Goal: Task Accomplishment & Management: Manage account settings

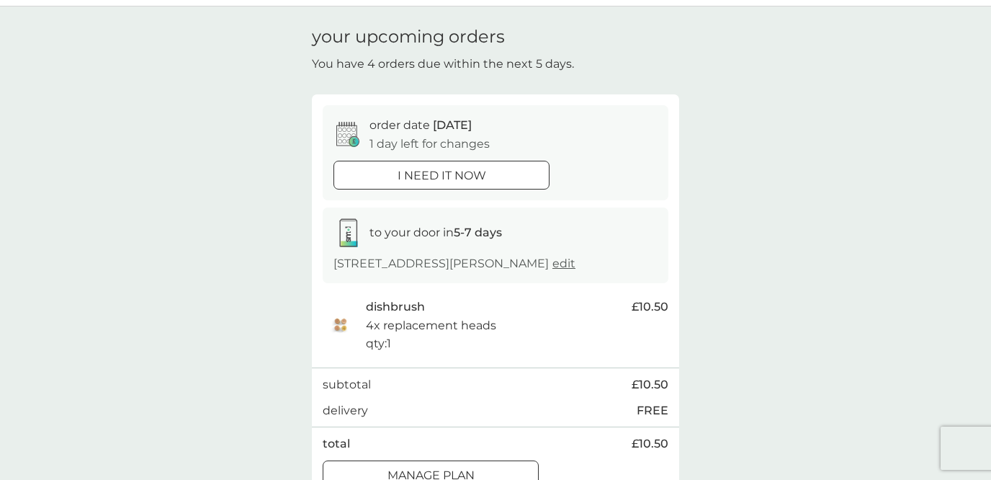
scroll to position [51, 0]
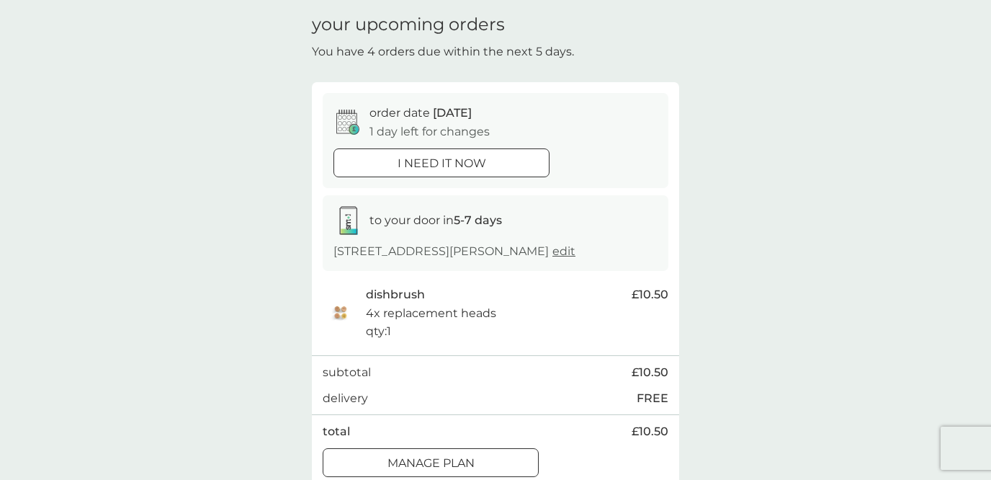
click at [575, 249] on span "edit" at bounding box center [563, 251] width 23 height 14
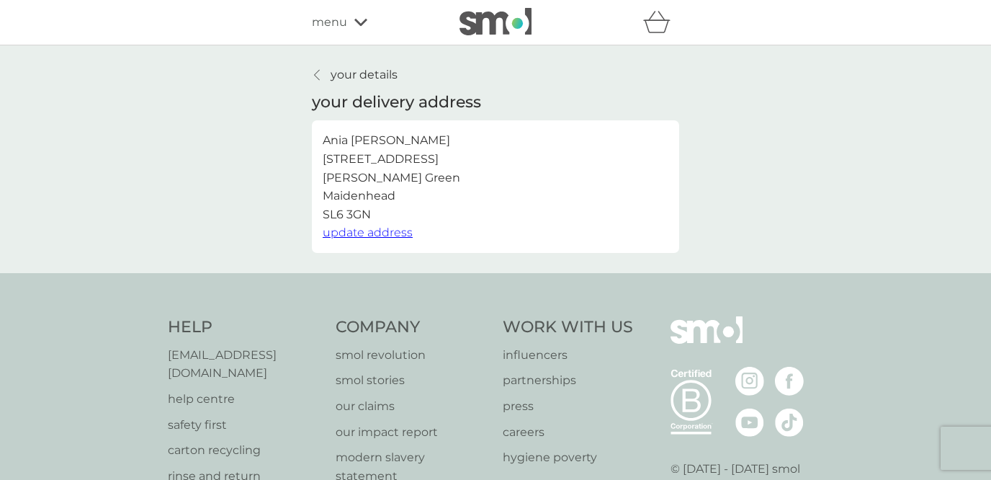
click at [320, 76] on div at bounding box center [317, 75] width 10 height 12
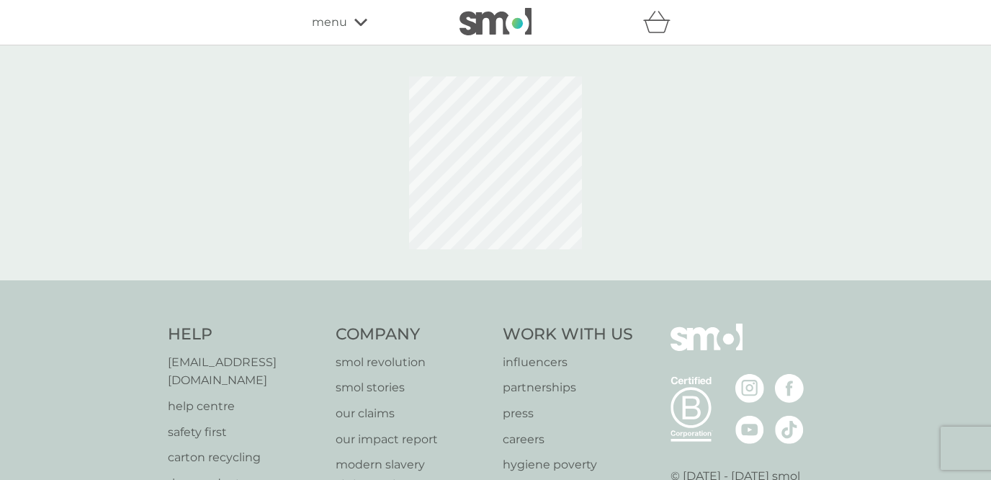
click at [363, 19] on icon at bounding box center [360, 22] width 13 height 9
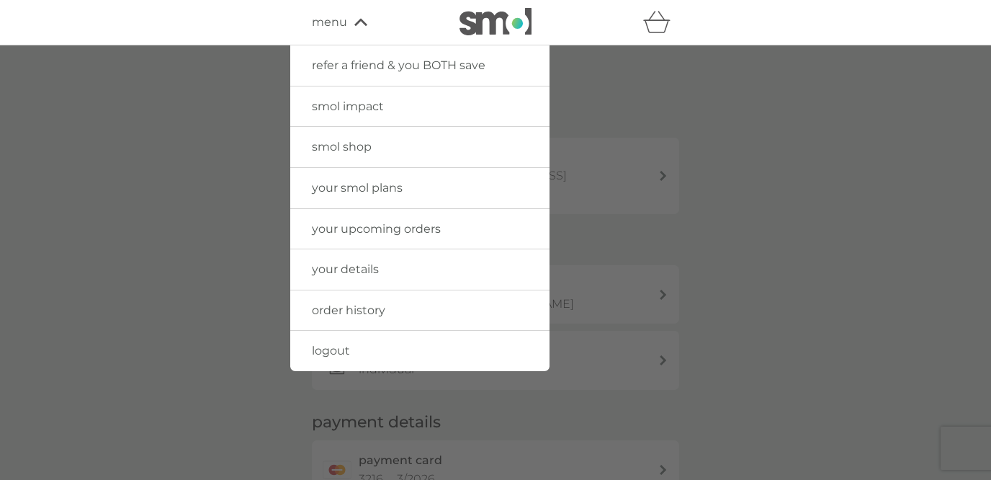
click at [355, 222] on span "your upcoming orders" at bounding box center [376, 229] width 129 height 14
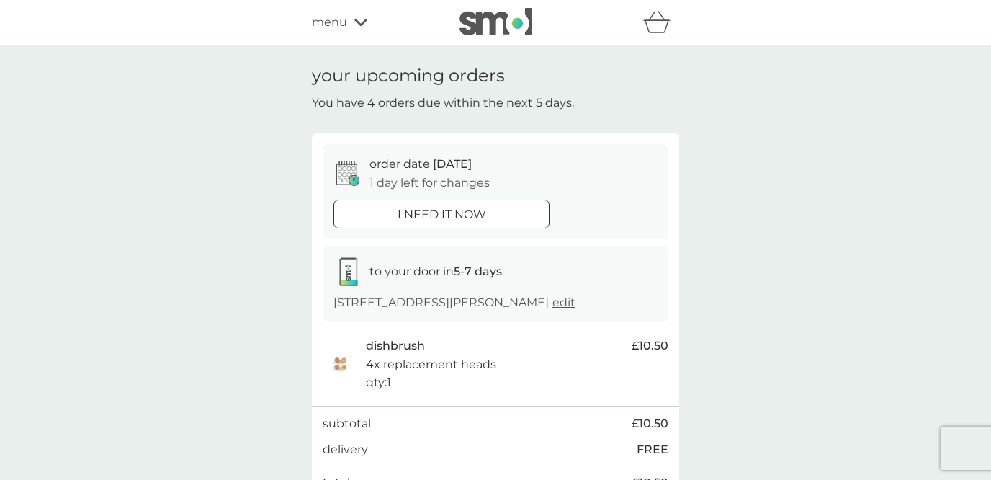
drag, startPoint x: 443, startPoint y: 347, endPoint x: 372, endPoint y: 348, distance: 70.6
click at [372, 348] on div "dishbrush 4x replacement heads qty : 1" at bounding box center [495, 363] width 258 height 55
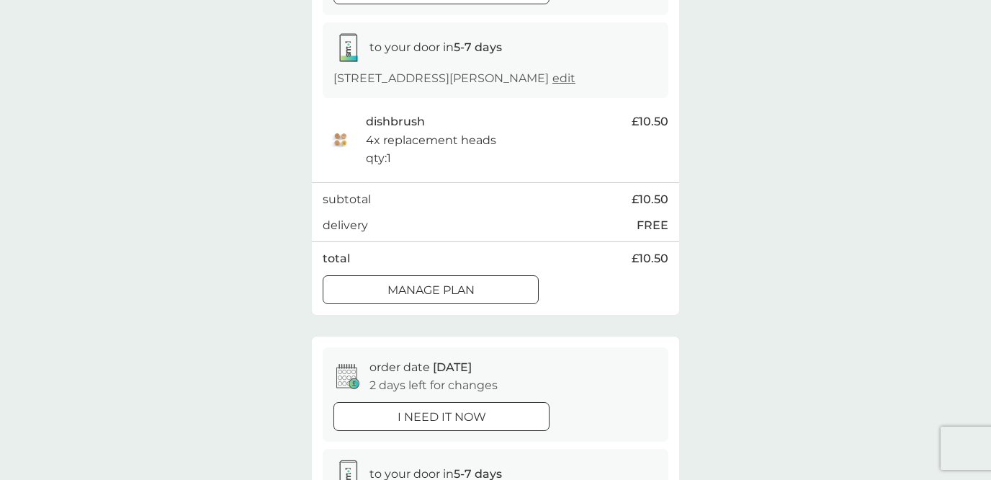
scroll to position [276, 0]
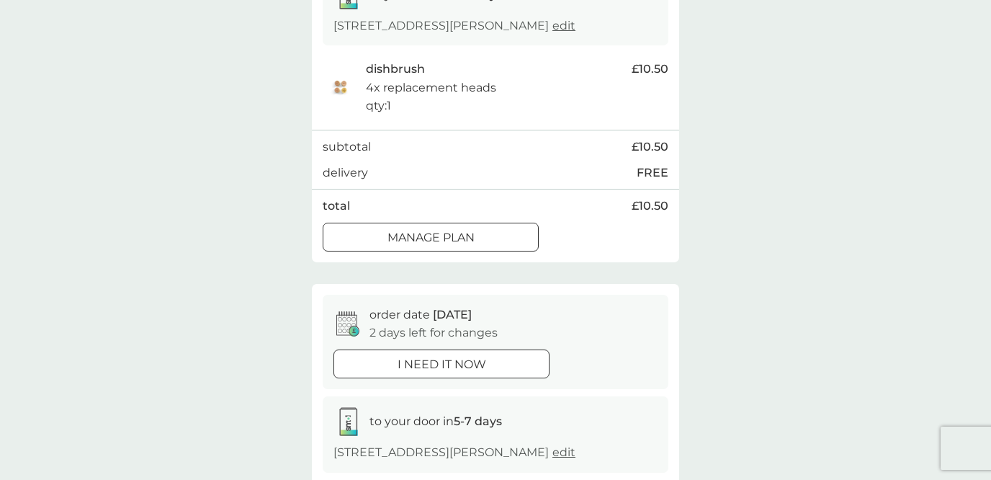
click at [393, 238] on p "Manage plan" at bounding box center [430, 237] width 87 height 19
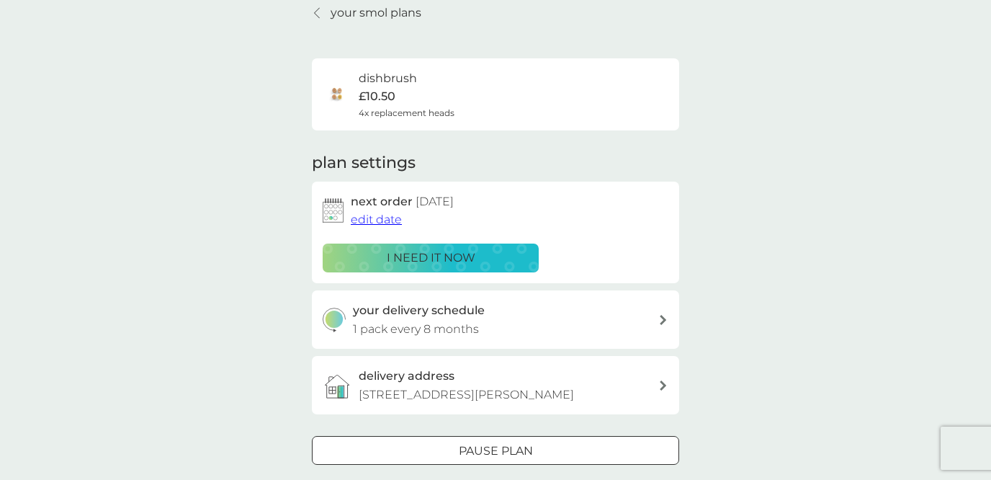
scroll to position [64, 0]
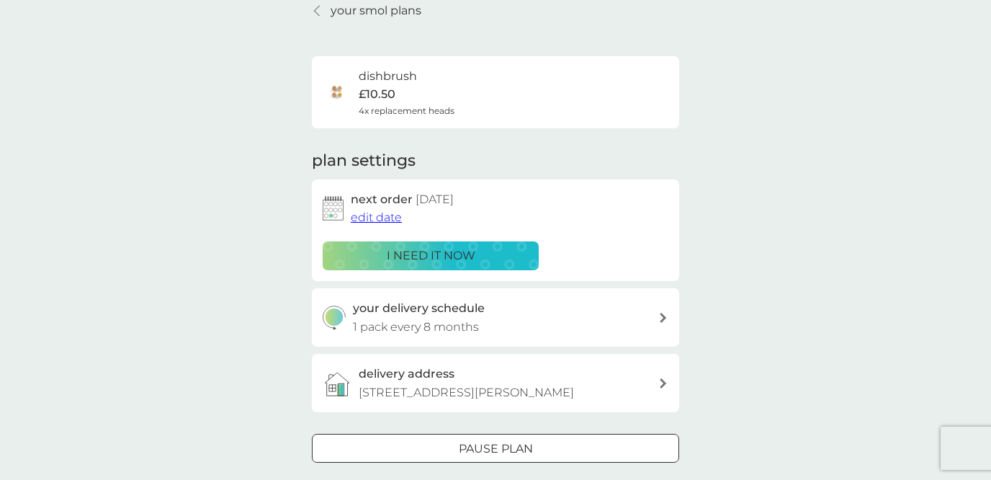
click at [379, 215] on span "edit date" at bounding box center [376, 217] width 51 height 14
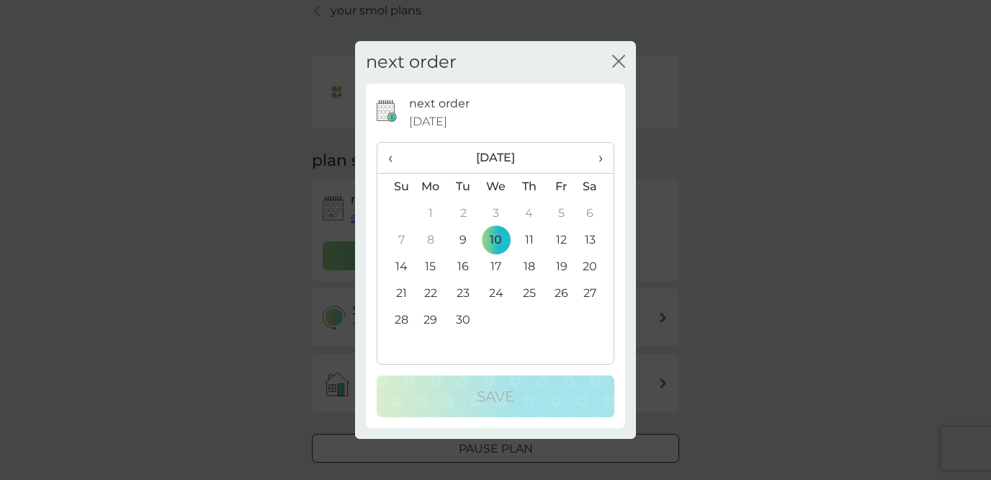
click at [468, 320] on td "30" at bounding box center [463, 320] width 32 height 27
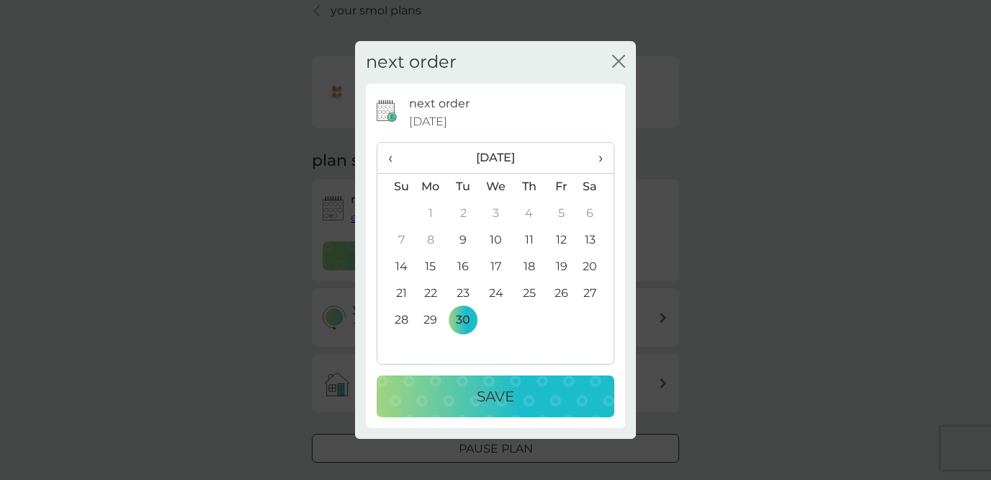
click at [519, 396] on div "Save" at bounding box center [495, 395] width 209 height 23
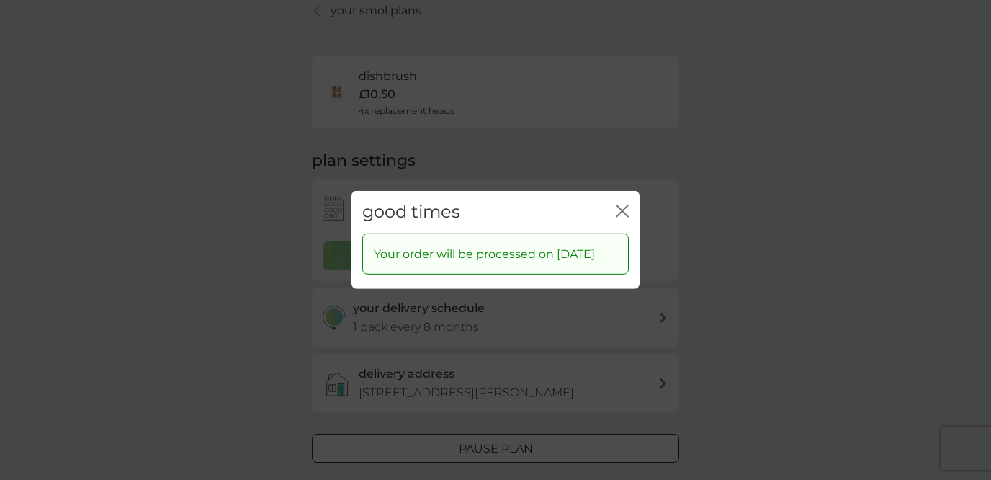
click at [626, 204] on icon "close" at bounding box center [622, 210] width 13 height 13
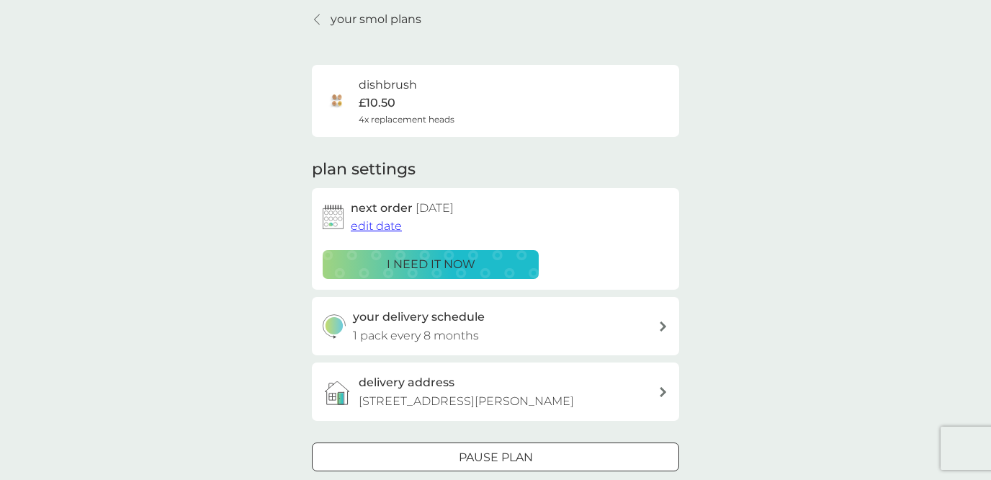
scroll to position [0, 0]
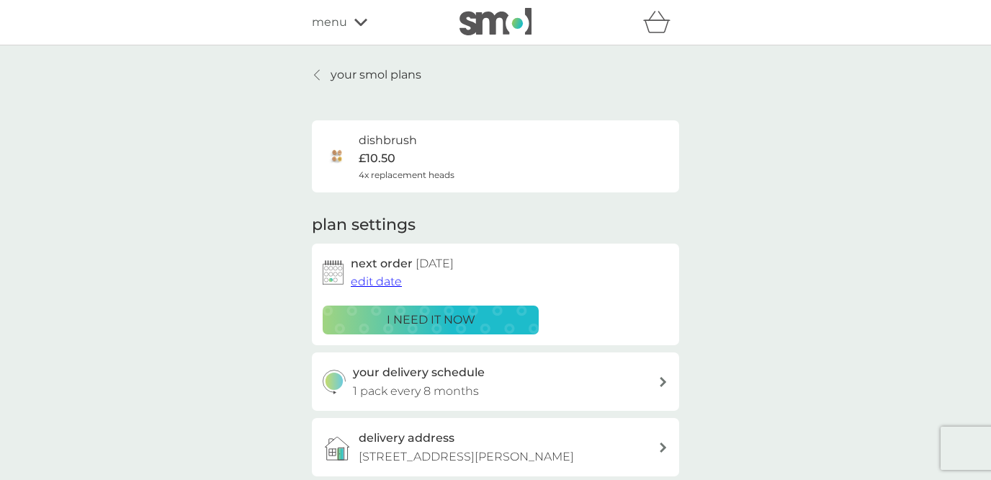
click at [318, 74] on icon at bounding box center [317, 75] width 6 height 12
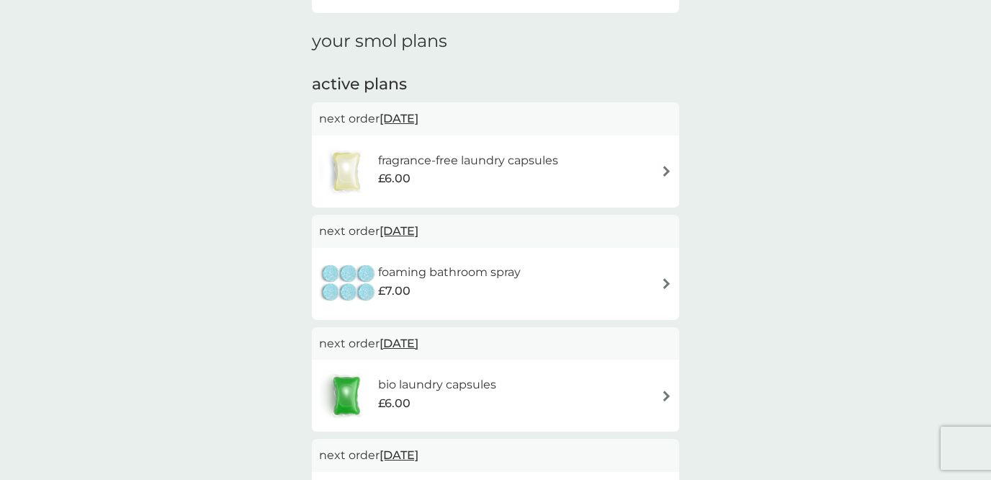
scroll to position [197, 0]
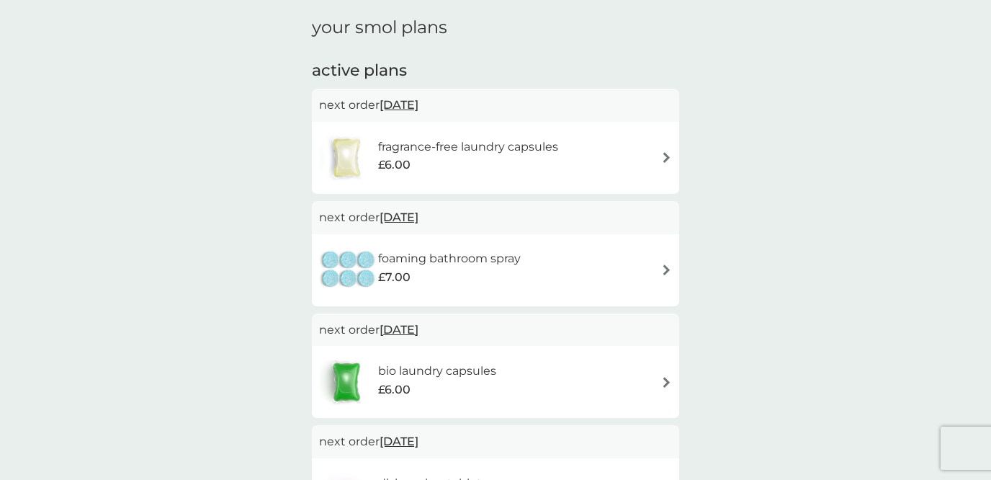
click at [493, 148] on h6 "fragrance-free laundry capsules" at bounding box center [468, 147] width 180 height 19
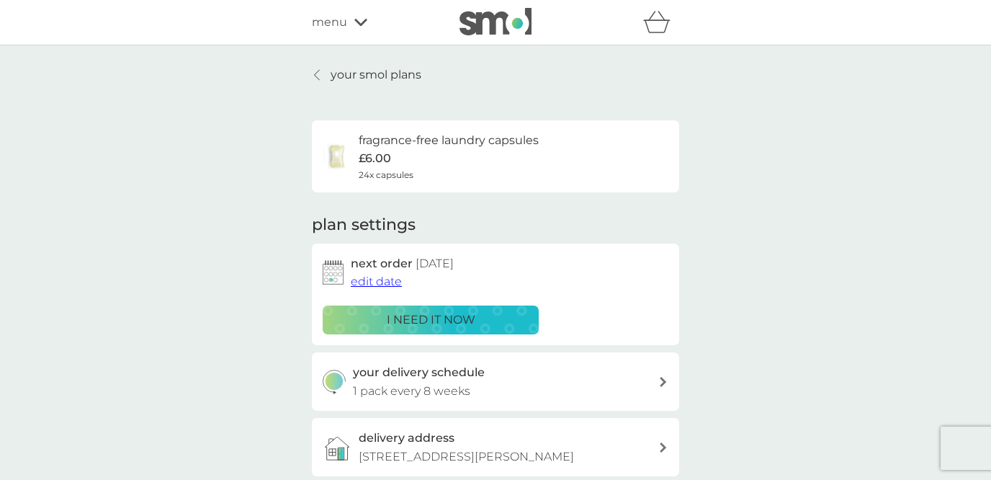
click at [377, 282] on span "edit date" at bounding box center [376, 281] width 51 height 14
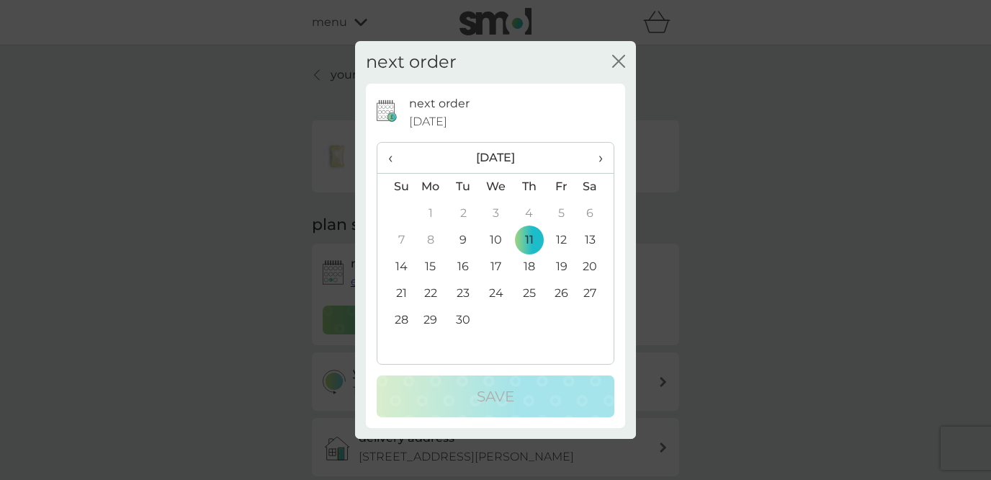
click at [598, 156] on span "›" at bounding box center [595, 158] width 14 height 30
click at [400, 243] on td "5" at bounding box center [395, 240] width 37 height 27
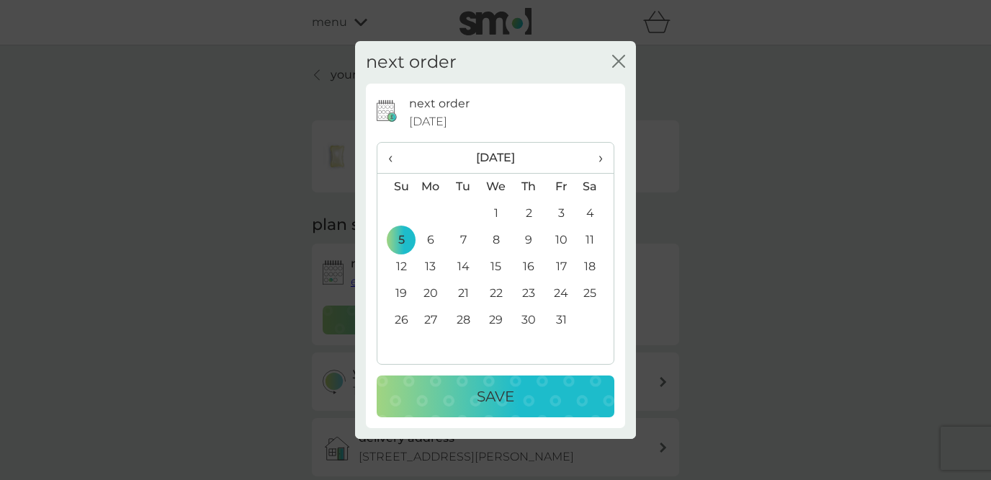
click at [516, 402] on div "Save" at bounding box center [495, 395] width 209 height 23
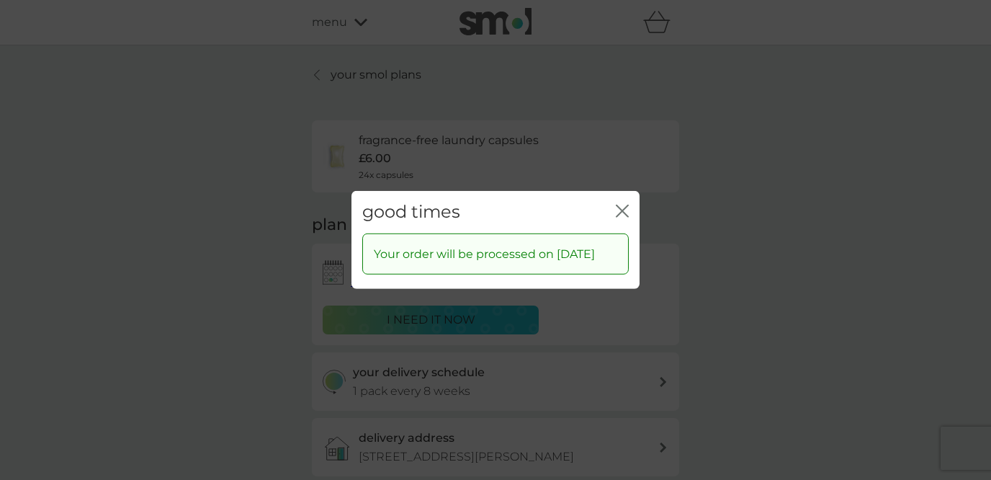
click at [623, 205] on icon "close" at bounding box center [625, 211] width 6 height 12
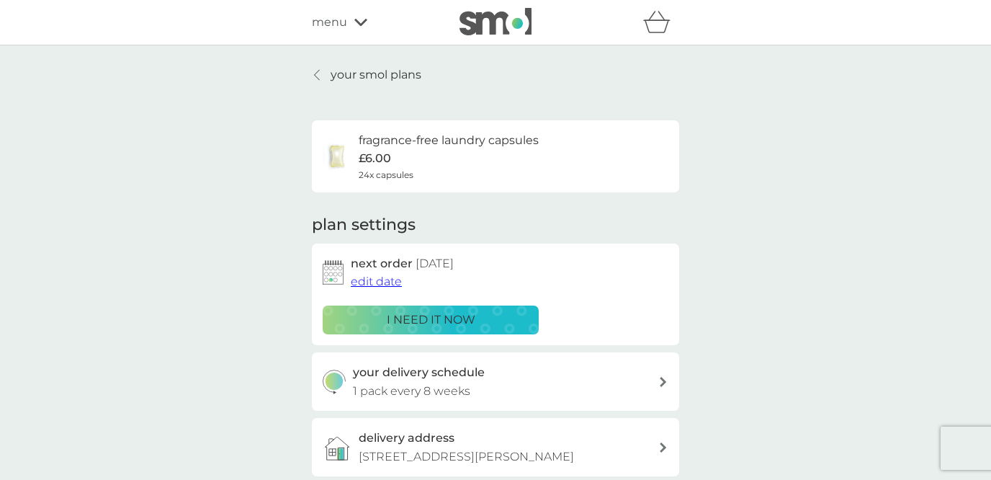
click at [318, 74] on icon at bounding box center [317, 75] width 6 height 12
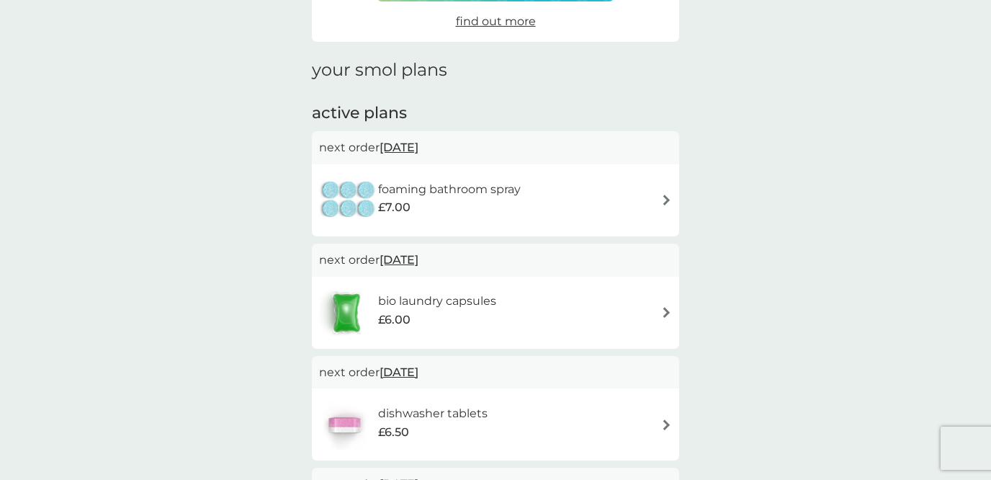
scroll to position [215, 0]
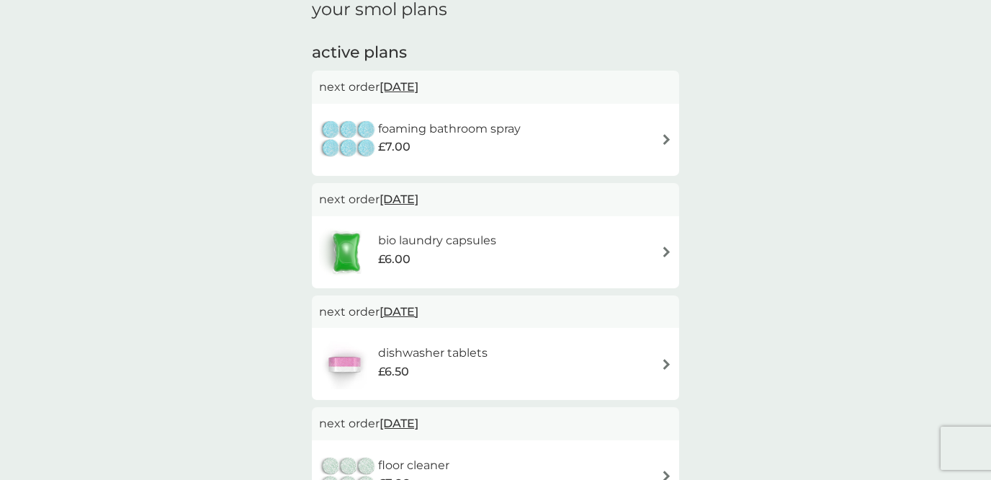
click at [449, 140] on div "£7.00" at bounding box center [449, 147] width 143 height 19
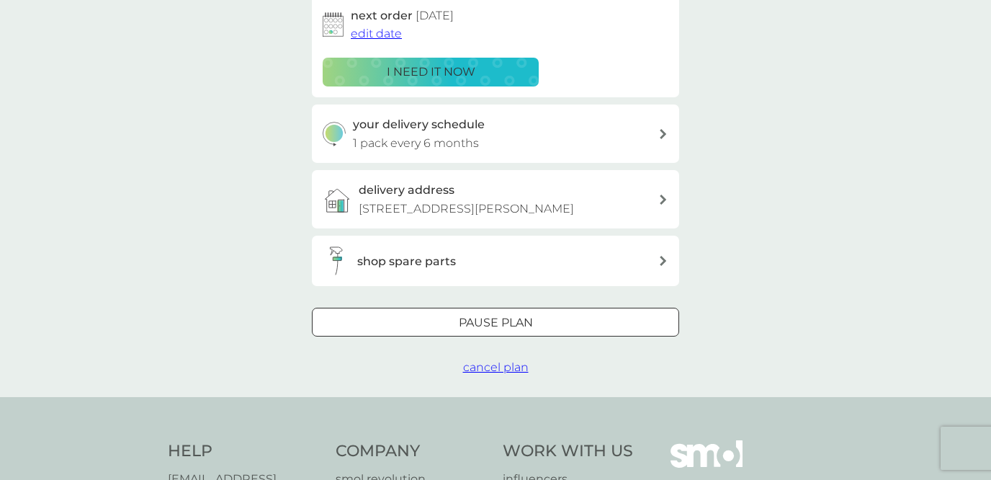
scroll to position [329, 0]
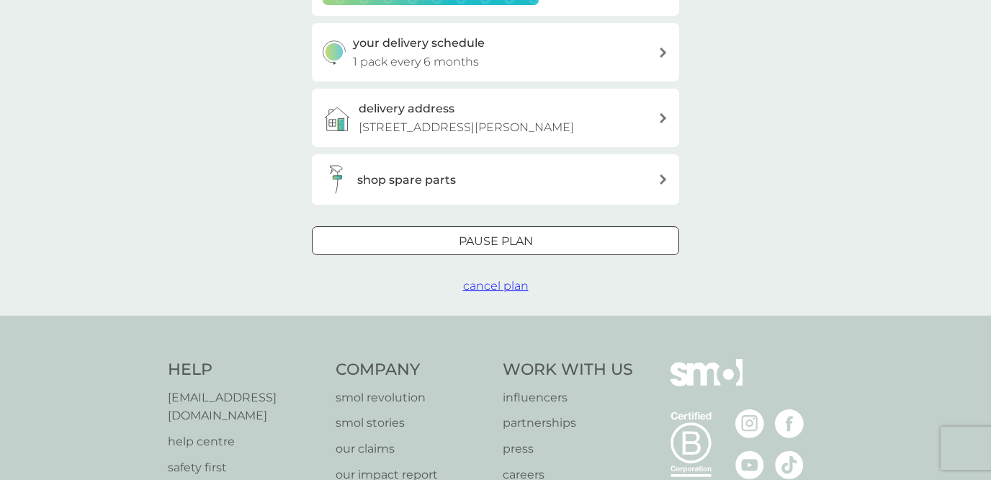
click at [513, 240] on div at bounding box center [513, 240] width 0 height 0
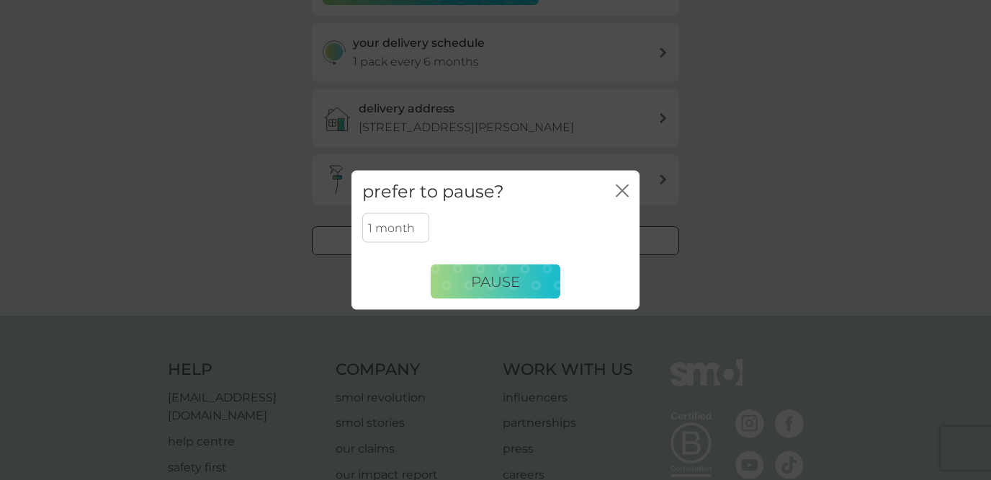
click at [413, 226] on select "1 month 2 months 3 months 4 months 5 months 6 months" at bounding box center [395, 227] width 67 height 30
select select "3"
click at [362, 212] on select "1 month 2 months 3 months 4 months 5 months 6 months" at bounding box center [395, 227] width 67 height 30
click at [504, 284] on span "Pause" at bounding box center [495, 280] width 49 height 17
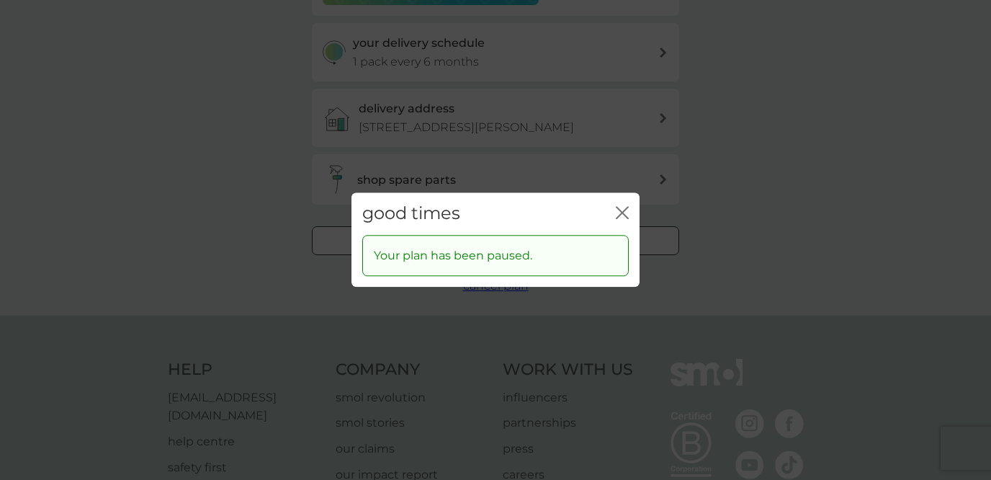
click at [623, 213] on icon "close" at bounding box center [625, 213] width 6 height 12
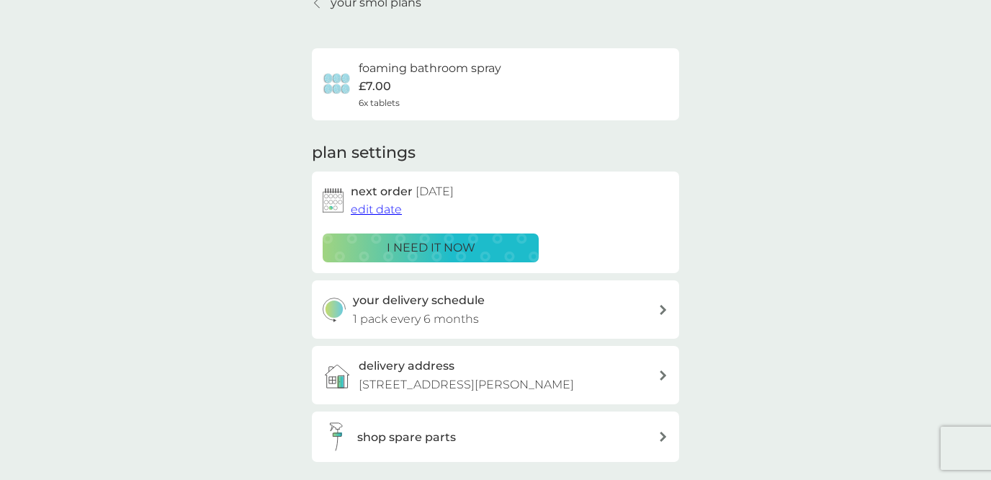
scroll to position [0, 0]
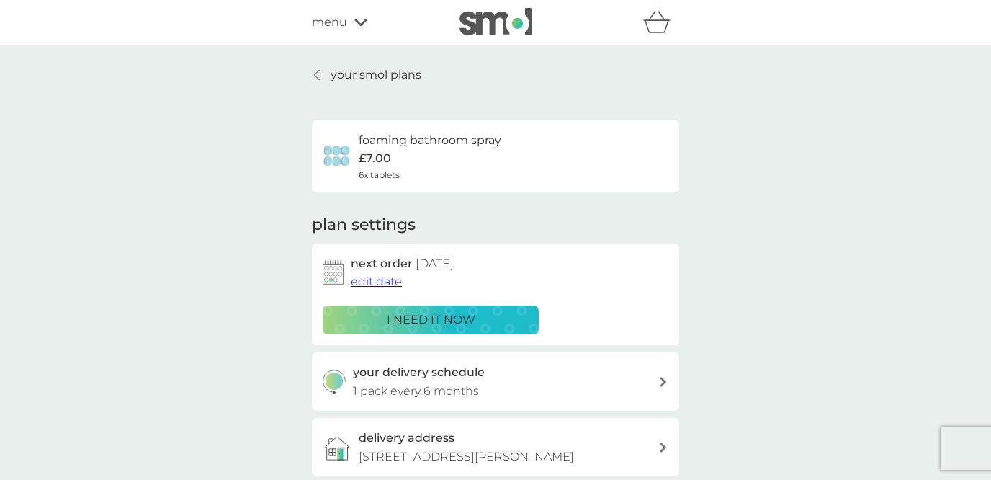
click at [315, 74] on icon at bounding box center [317, 75] width 6 height 12
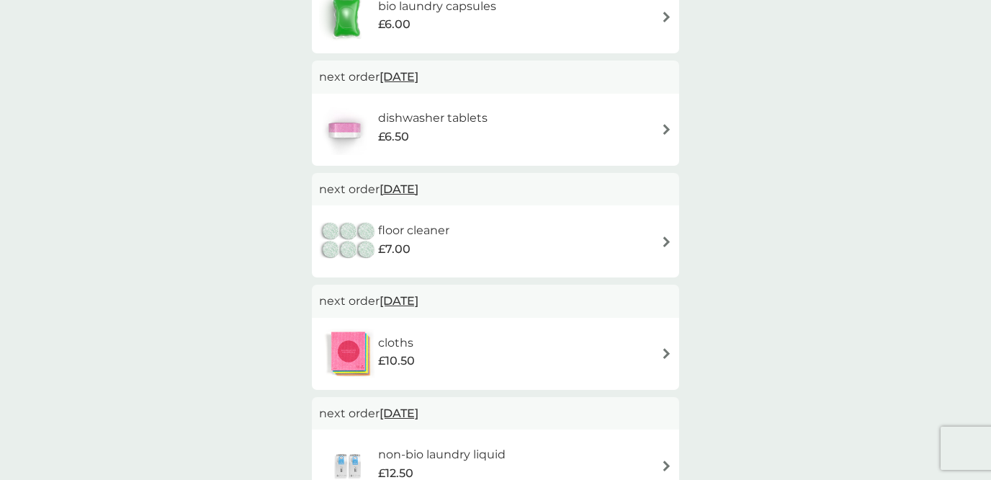
scroll to position [340, 0]
click at [433, 230] on h6 "floor cleaner" at bounding box center [413, 228] width 71 height 19
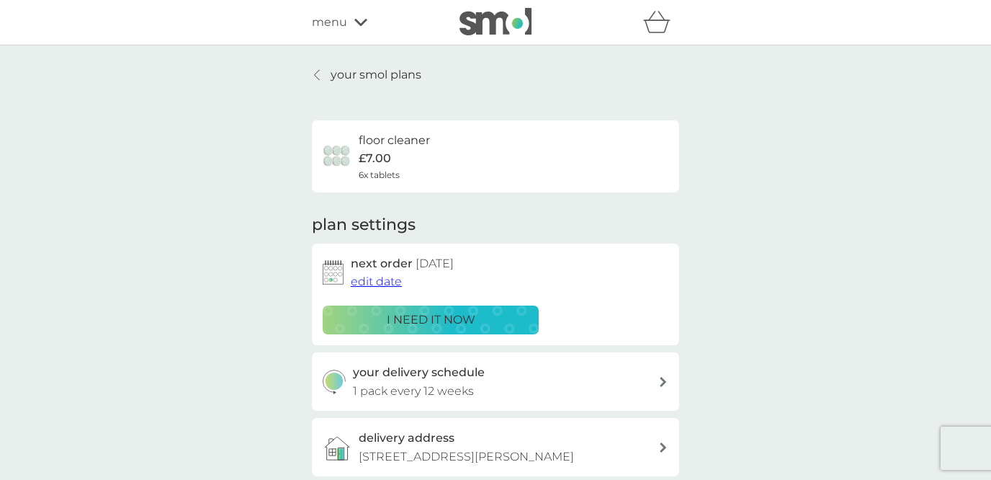
click at [231, 202] on div "your smol plans floor cleaner £7.00 6x tablets plan settings next order [DATE] …" at bounding box center [495, 344] width 991 height 599
click at [317, 73] on icon at bounding box center [317, 75] width 6 height 12
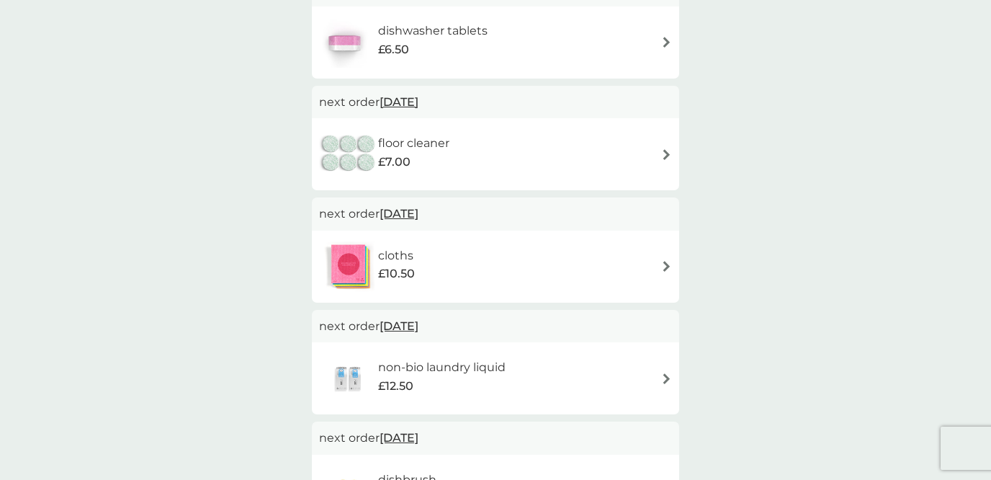
scroll to position [408, 0]
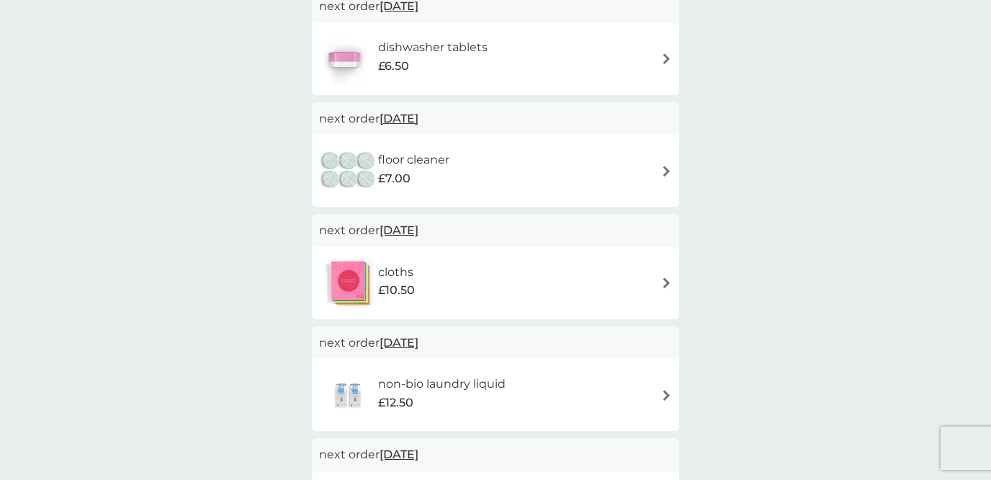
click at [410, 271] on h6 "cloths" at bounding box center [396, 272] width 37 height 19
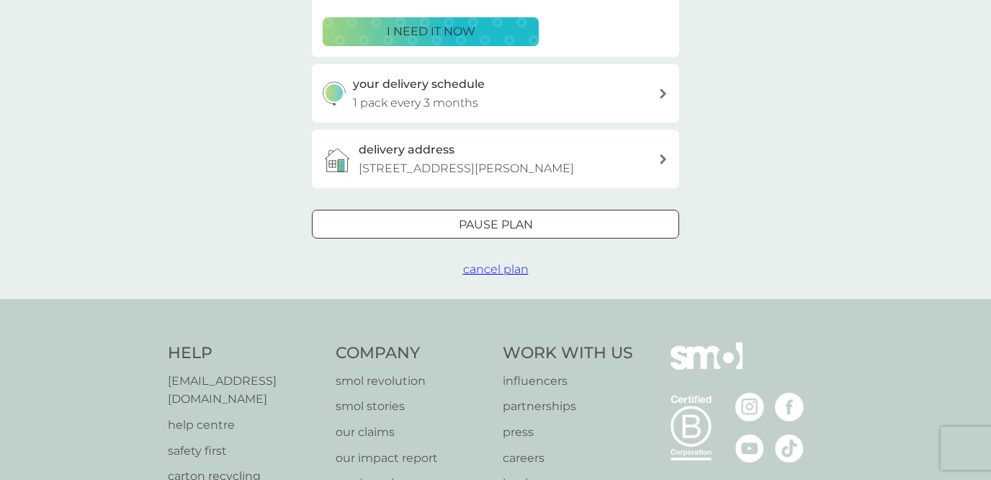
scroll to position [431, 0]
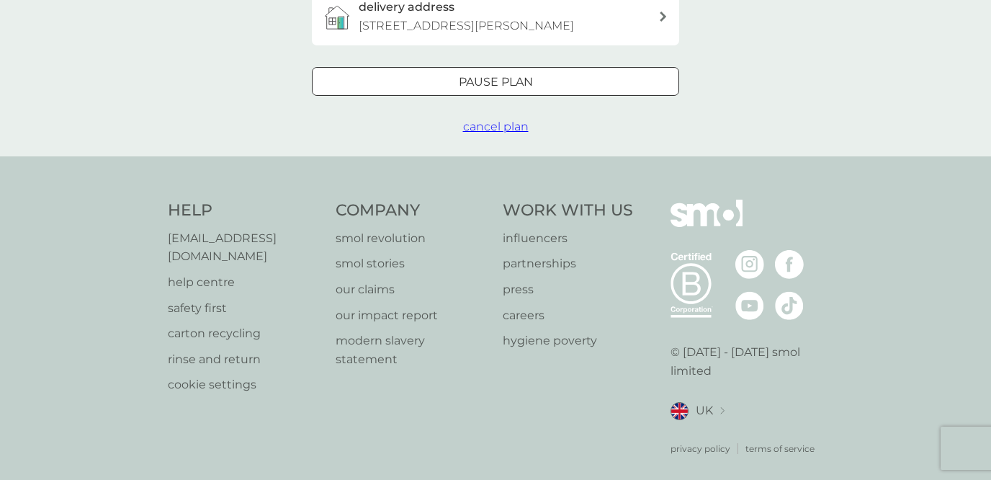
click at [552, 89] on div "Pause plan" at bounding box center [495, 82] width 366 height 19
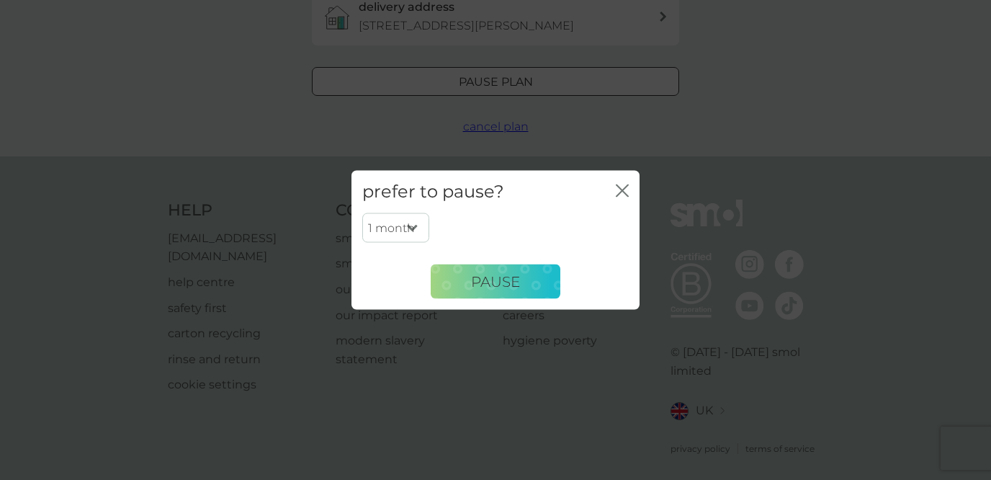
click at [413, 226] on select "1 month 2 months 3 months 4 months 5 months 6 months" at bounding box center [395, 227] width 67 height 30
select select "3"
click at [362, 212] on select "1 month 2 months 3 months 4 months 5 months 6 months" at bounding box center [395, 227] width 67 height 30
click at [484, 282] on span "Pause" at bounding box center [495, 280] width 49 height 17
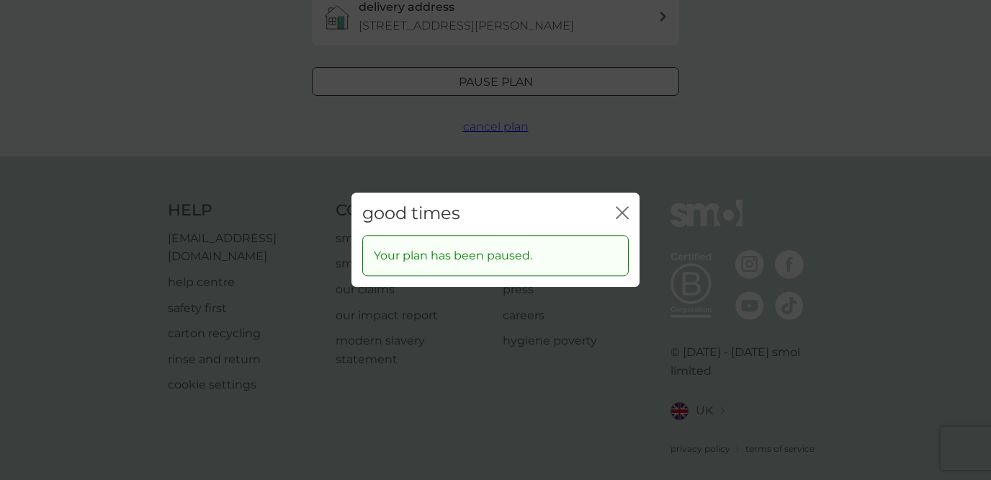
click at [622, 213] on icon "close" at bounding box center [625, 213] width 6 height 12
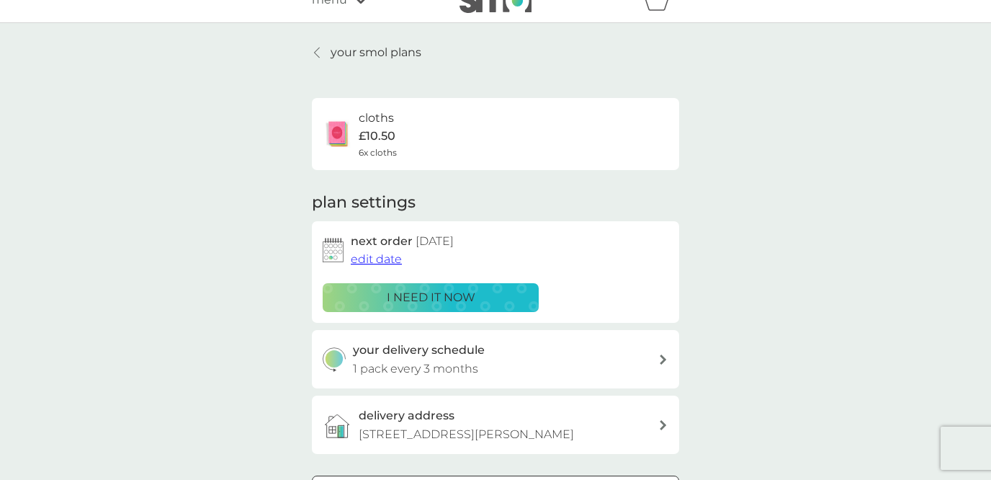
scroll to position [0, 0]
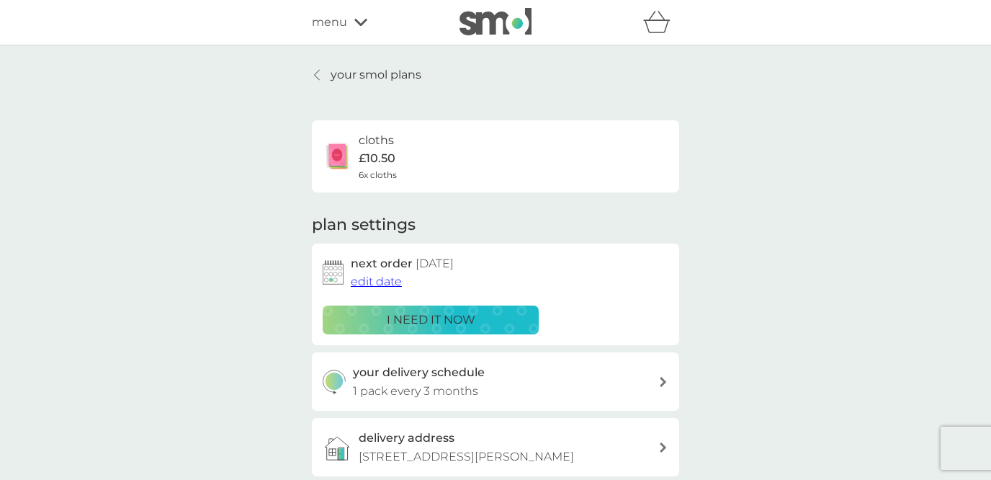
click at [346, 74] on p "your smol plans" at bounding box center [375, 75] width 91 height 19
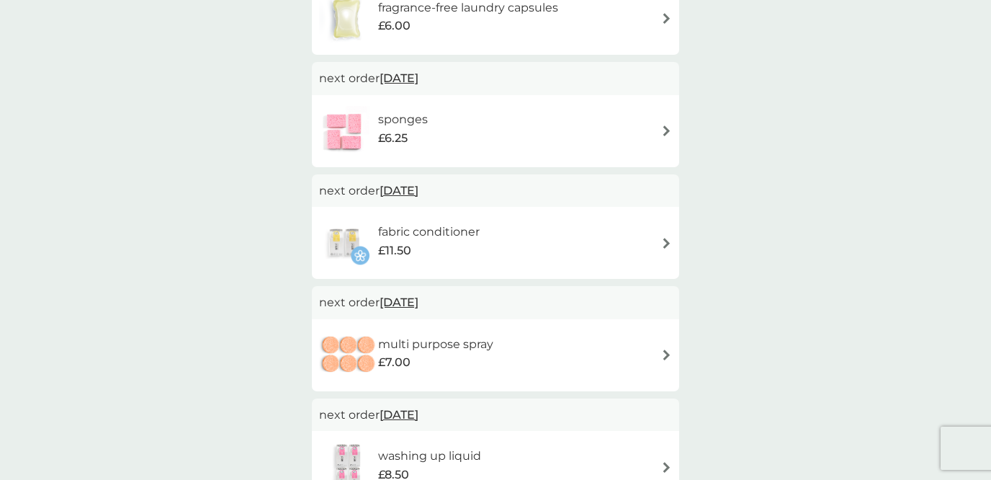
scroll to position [1001, 0]
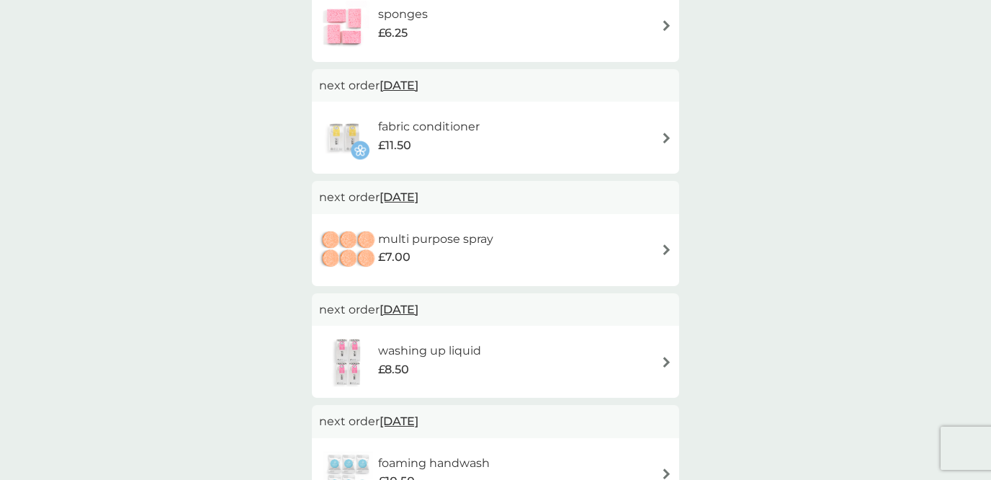
click at [482, 245] on h6 "multi purpose spray" at bounding box center [435, 239] width 115 height 19
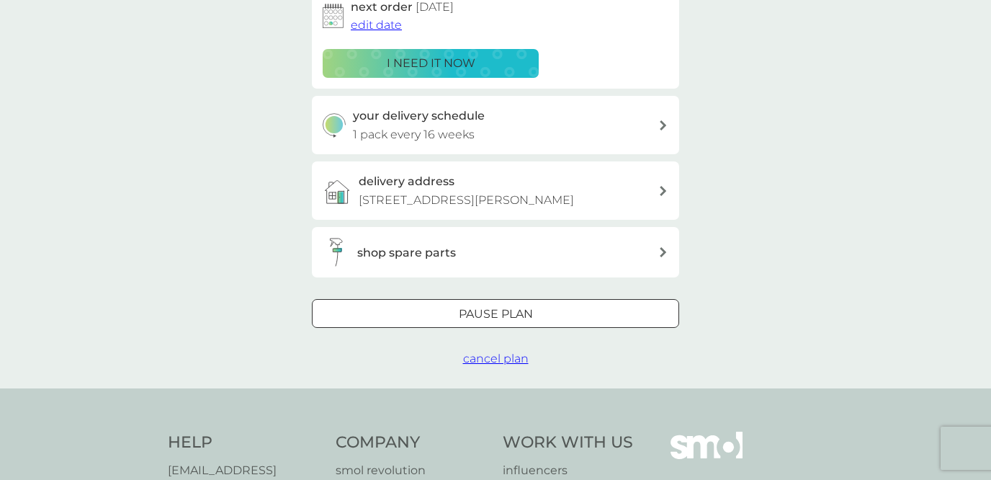
scroll to position [416, 0]
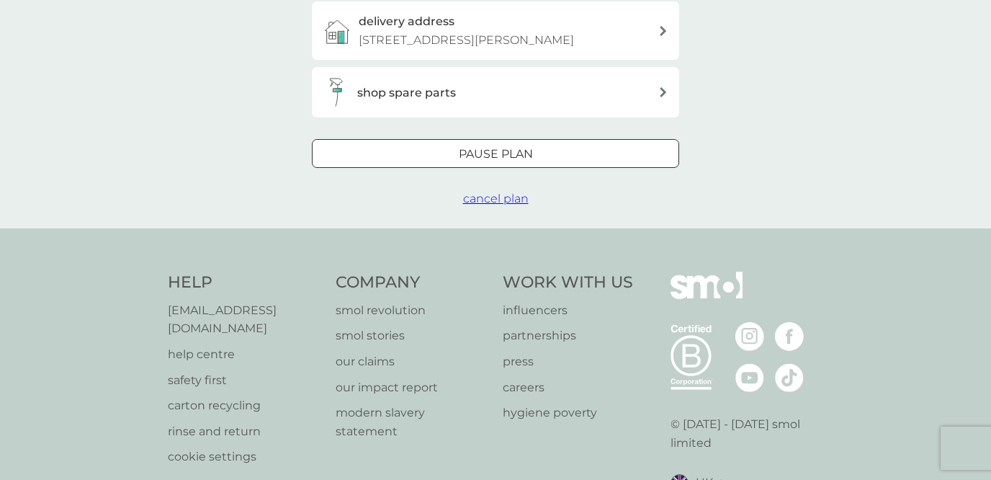
click at [513, 158] on div at bounding box center [495, 154] width 52 height 15
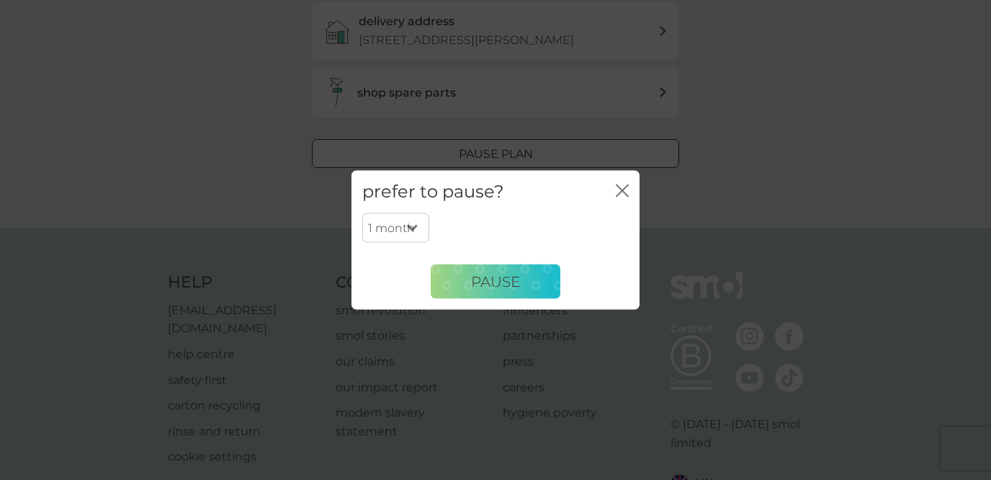
click at [410, 229] on select "1 month 2 months 3 months 4 months 5 months 6 months" at bounding box center [395, 227] width 67 height 30
select select "3"
click at [362, 212] on select "1 month 2 months 3 months 4 months 5 months 6 months" at bounding box center [395, 227] width 67 height 30
click at [500, 280] on span "Pause" at bounding box center [495, 280] width 49 height 17
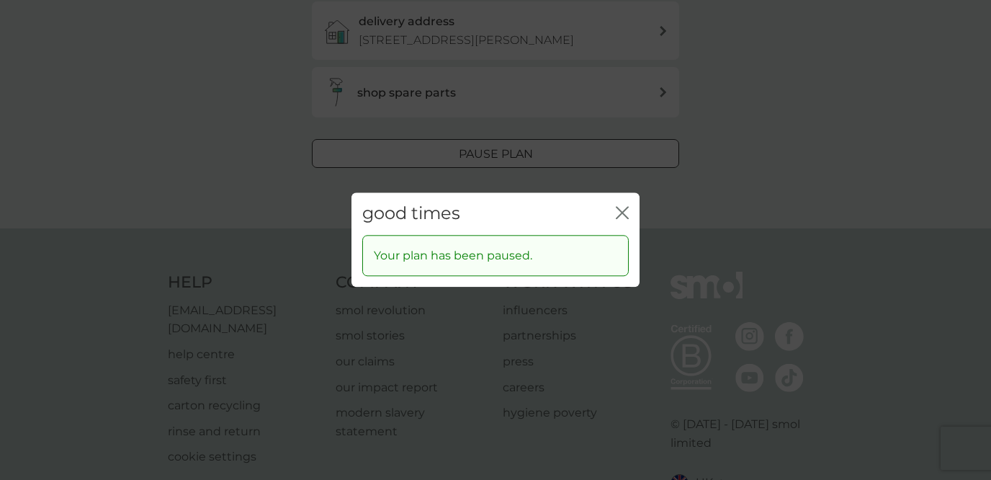
click at [620, 210] on icon "close" at bounding box center [619, 213] width 6 height 12
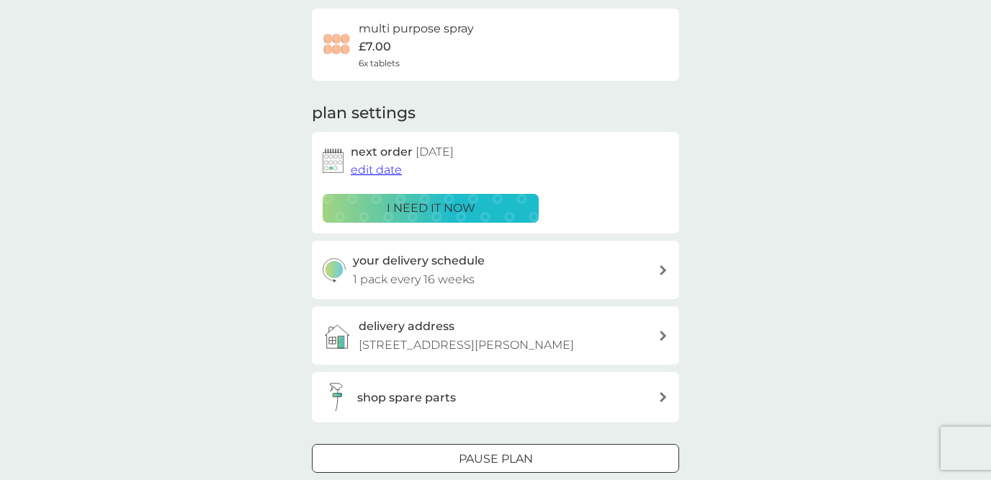
scroll to position [0, 0]
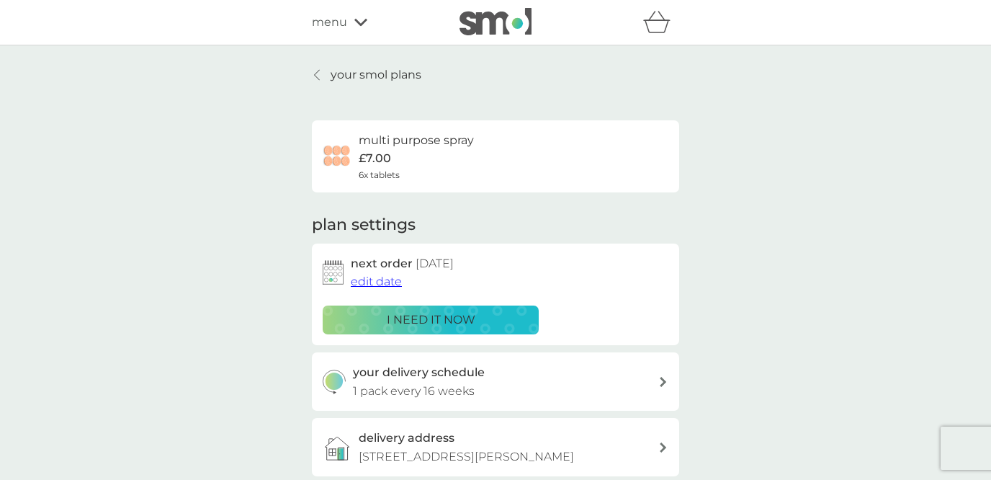
click at [315, 76] on icon at bounding box center [317, 75] width 5 height 10
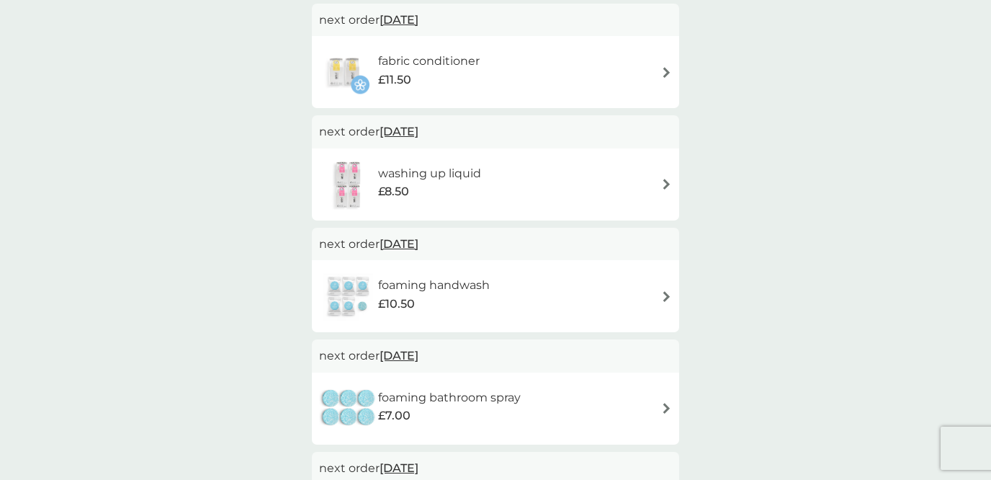
scroll to position [1068, 0]
click at [428, 282] on h6 "foaming handwash" at bounding box center [434, 284] width 112 height 19
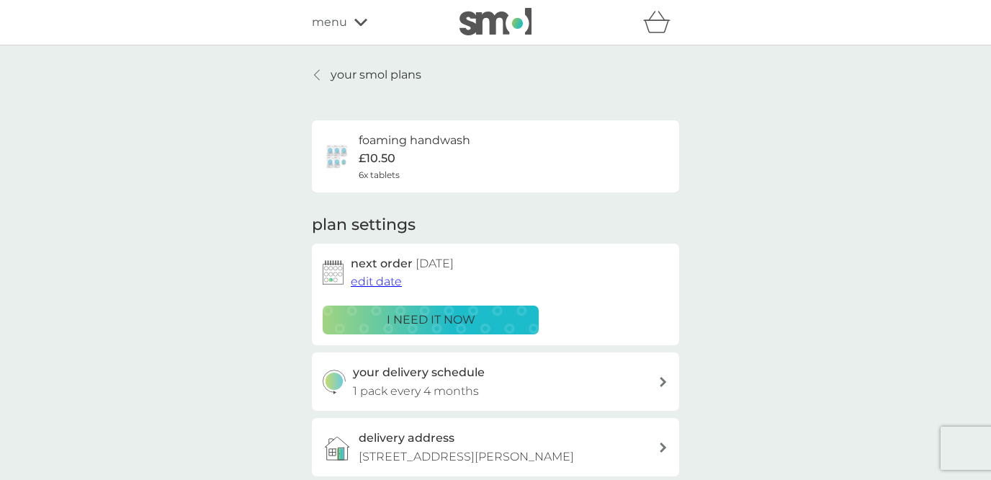
click at [388, 282] on span "edit date" at bounding box center [376, 281] width 51 height 14
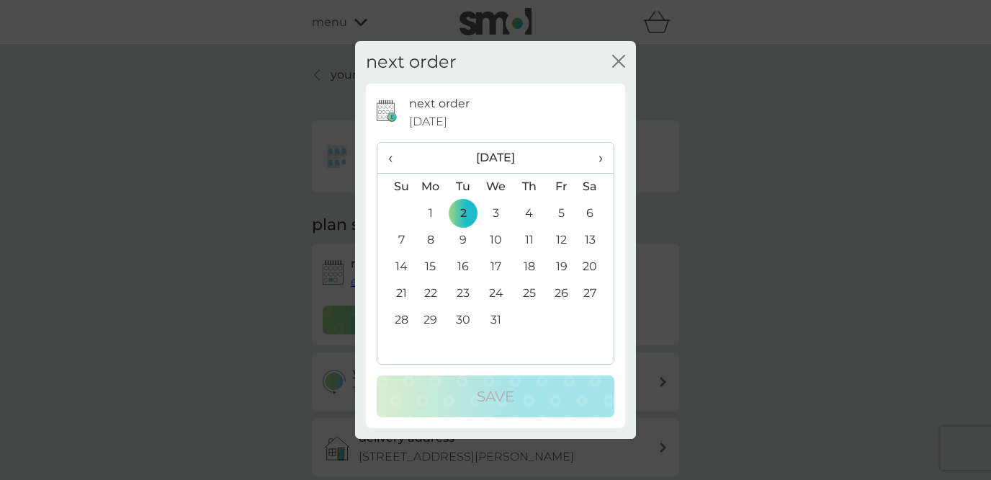
click at [391, 157] on span "‹" at bounding box center [395, 158] width 15 height 30
click at [405, 269] on td "14" at bounding box center [395, 266] width 37 height 27
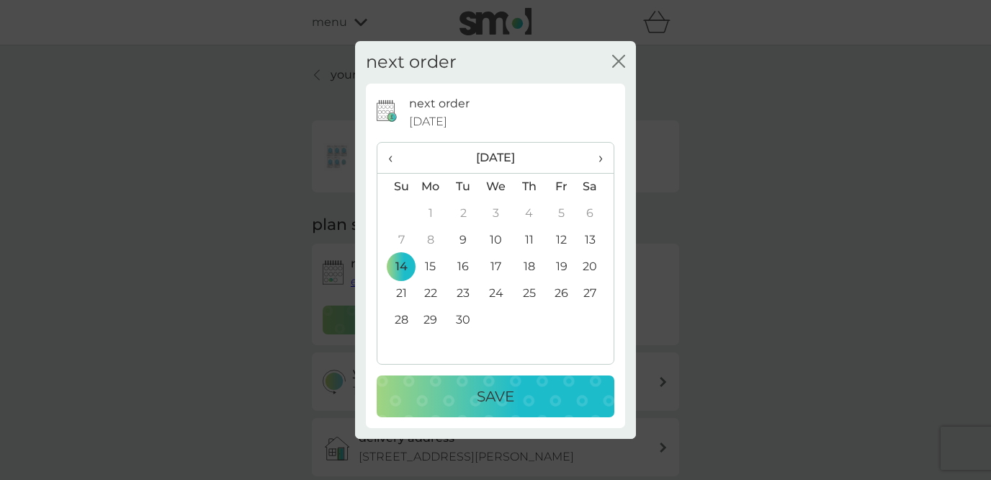
click at [508, 396] on p "Save" at bounding box center [495, 395] width 37 height 23
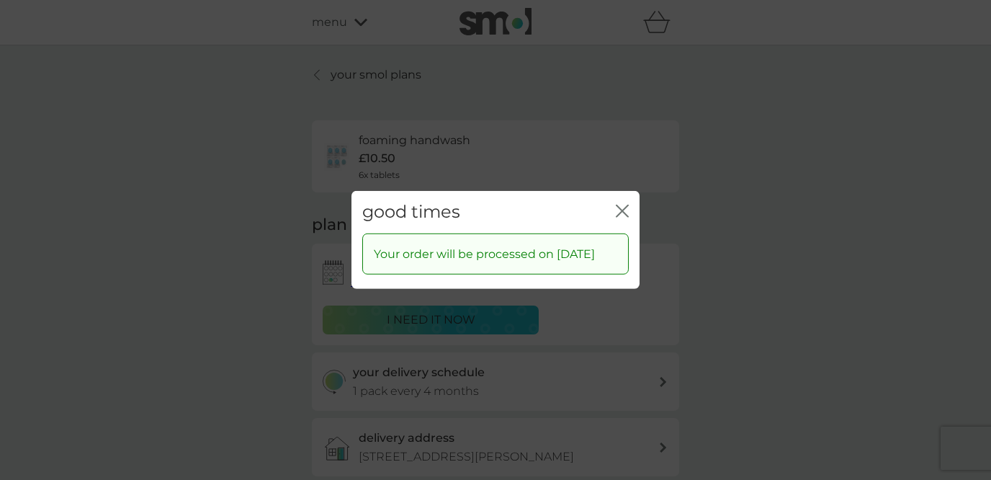
click at [625, 204] on icon "close" at bounding box center [622, 210] width 13 height 13
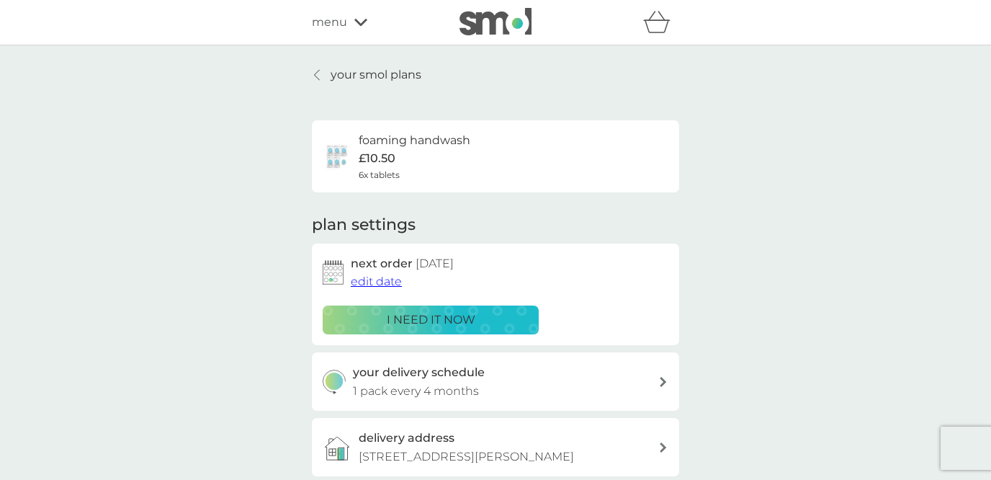
click at [320, 74] on div at bounding box center [317, 75] width 10 height 12
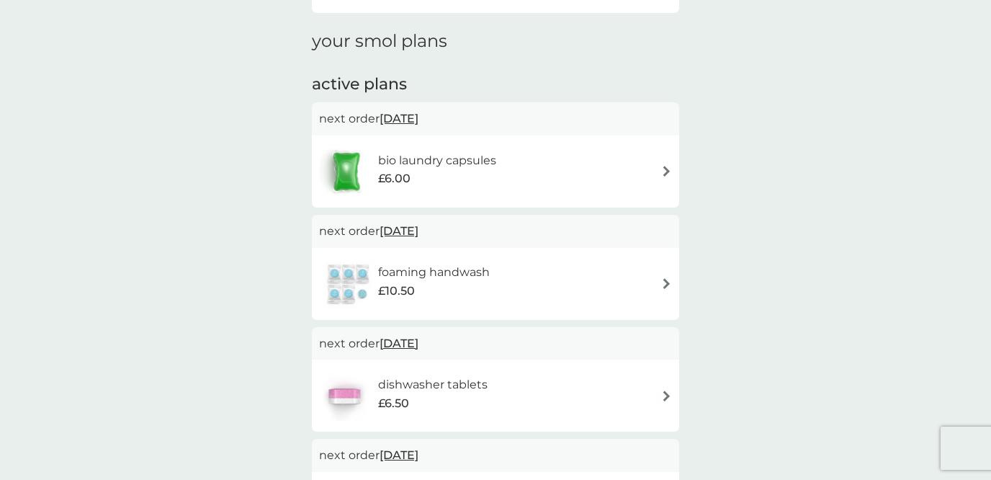
scroll to position [182, 0]
click at [477, 181] on div "£6.00" at bounding box center [437, 180] width 118 height 19
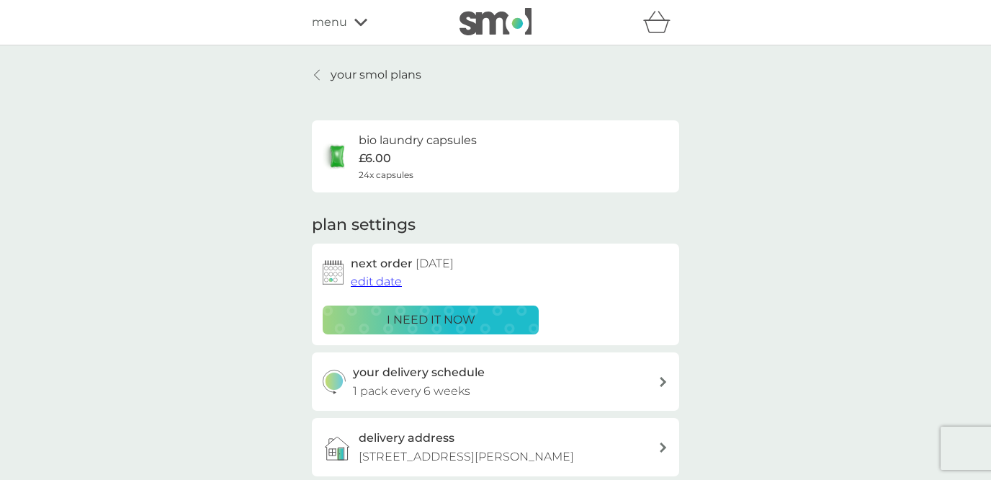
click at [379, 282] on span "edit date" at bounding box center [376, 281] width 51 height 14
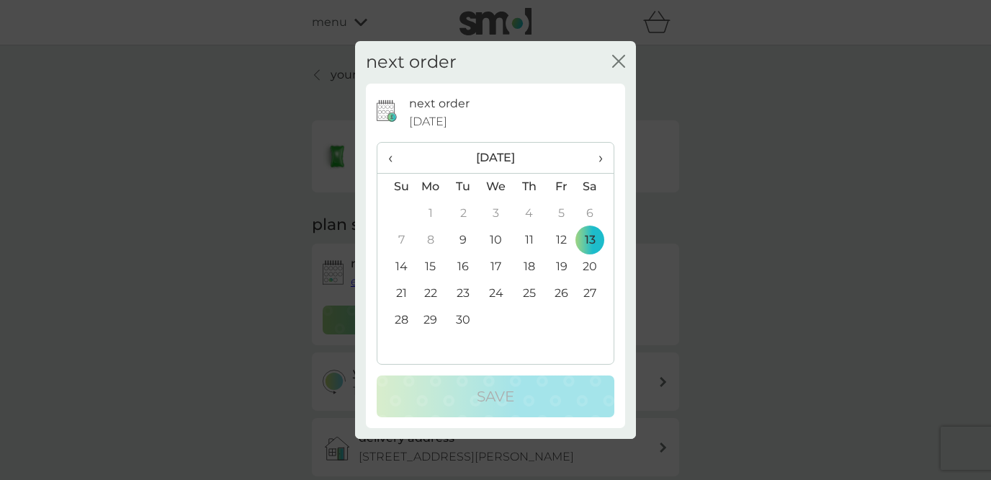
click at [403, 262] on td "14" at bounding box center [395, 266] width 37 height 27
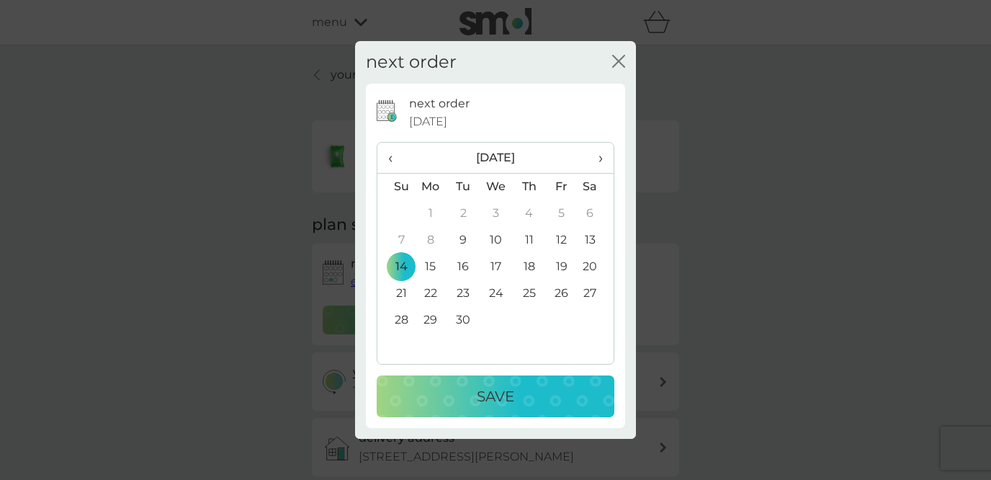
click at [529, 405] on div "Save" at bounding box center [495, 395] width 209 height 23
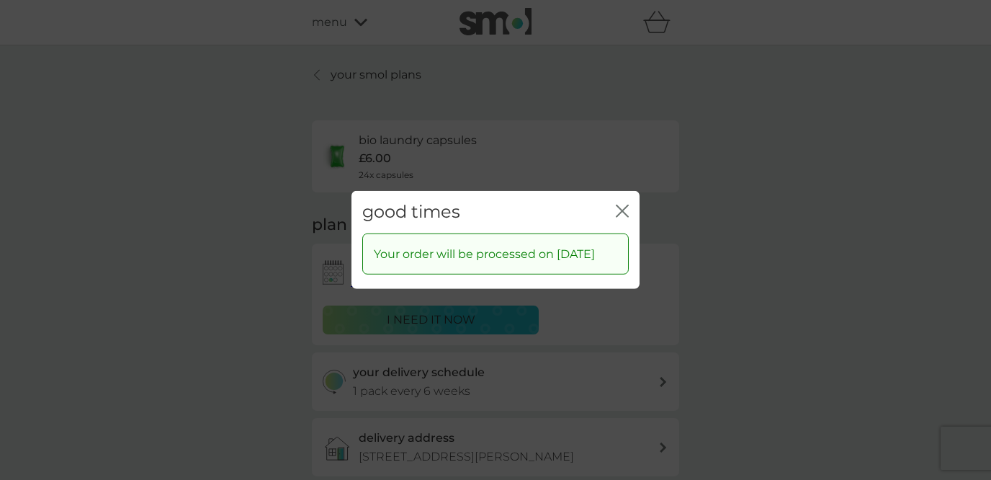
click at [624, 205] on icon "close" at bounding box center [625, 211] width 6 height 12
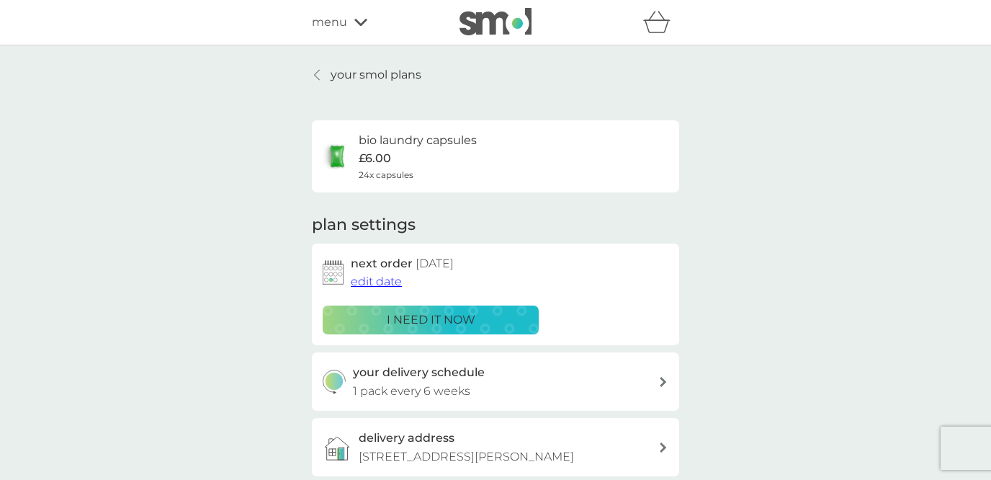
click at [315, 75] on icon at bounding box center [317, 75] width 6 height 12
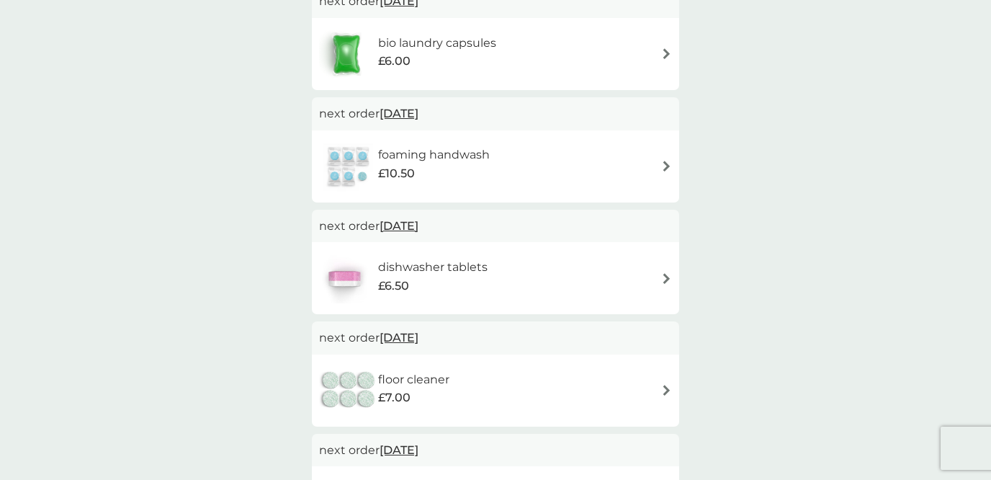
scroll to position [356, 0]
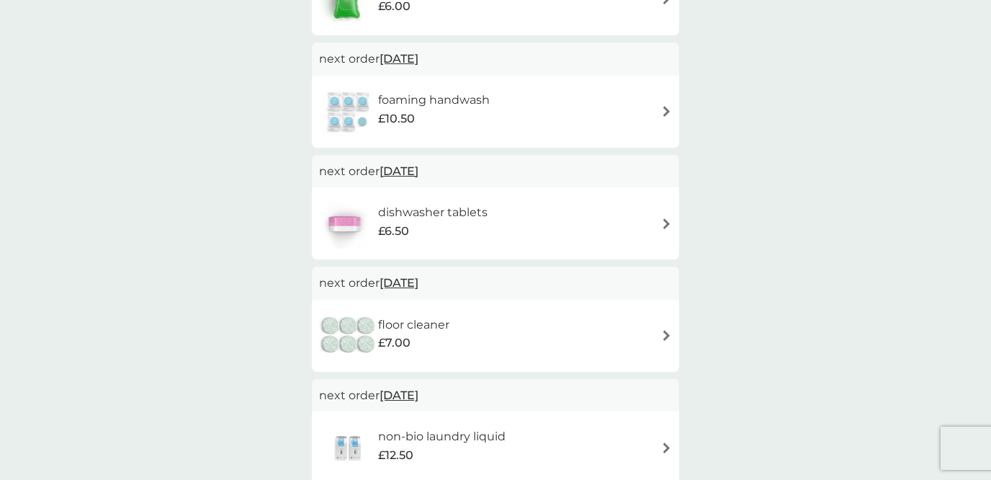
click at [455, 211] on h6 "dishwasher tablets" at bounding box center [432, 212] width 109 height 19
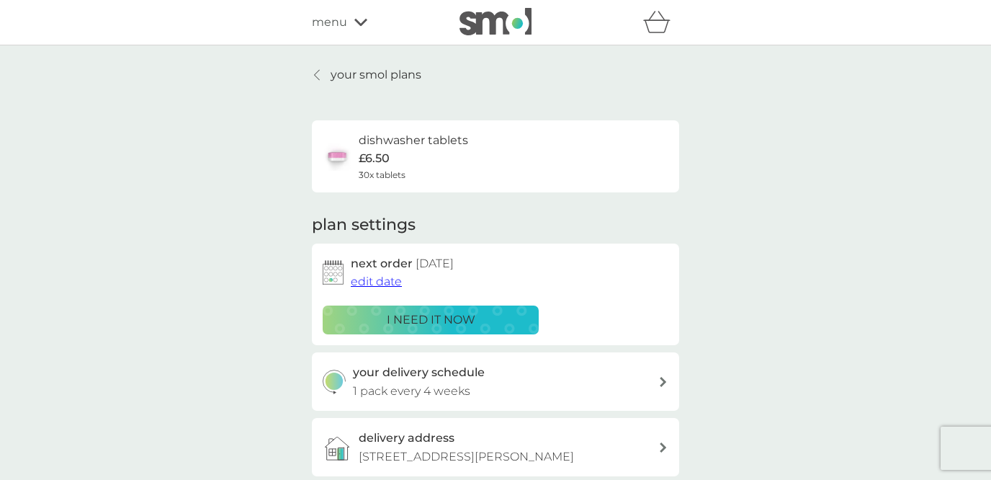
click at [374, 282] on span "edit date" at bounding box center [376, 281] width 51 height 14
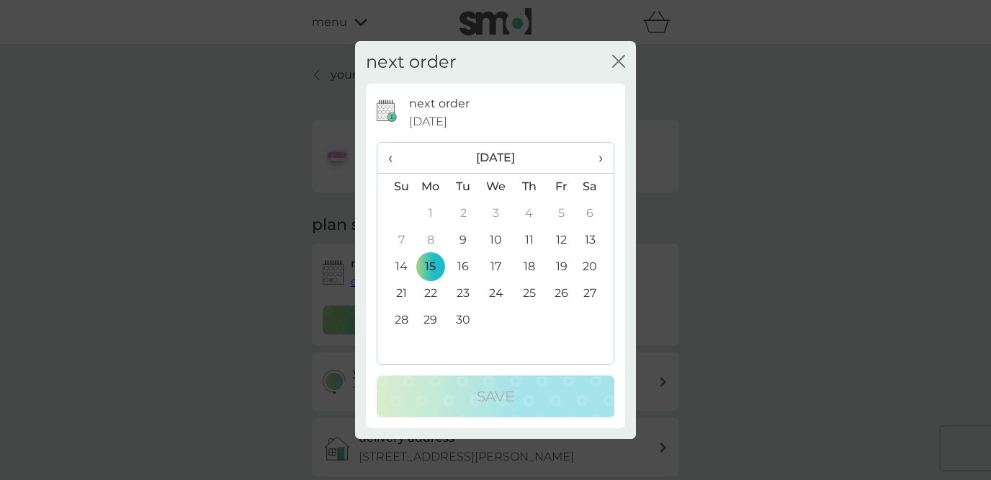
click at [402, 264] on td "14" at bounding box center [395, 266] width 37 height 27
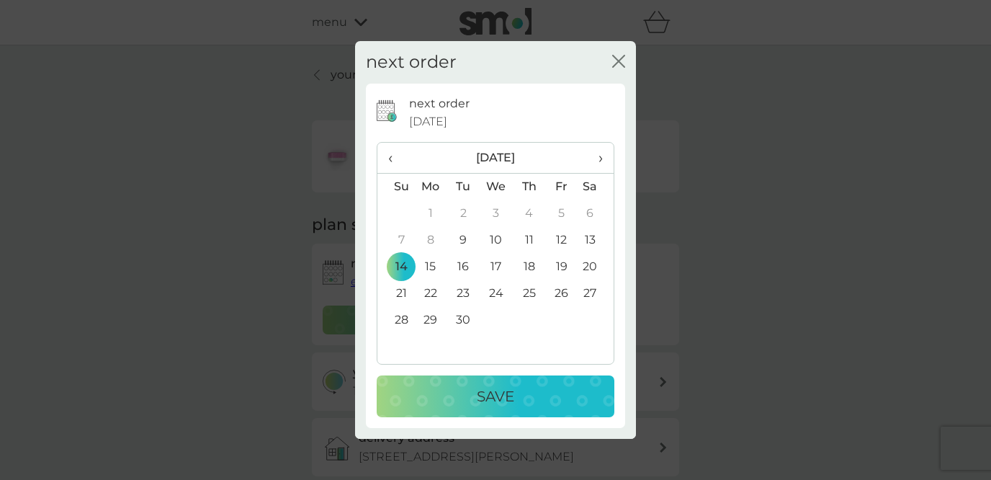
click at [492, 395] on p "Save" at bounding box center [495, 395] width 37 height 23
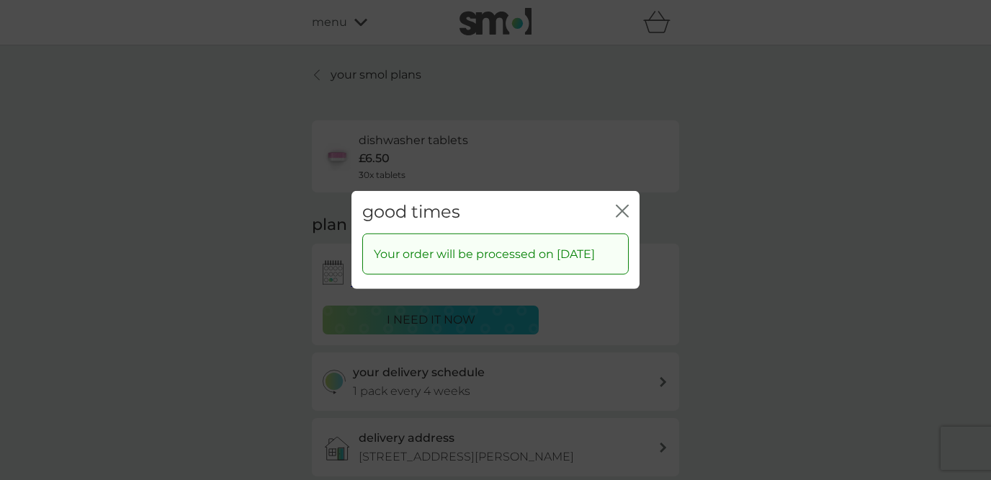
click at [625, 204] on icon "close" at bounding box center [622, 210] width 13 height 13
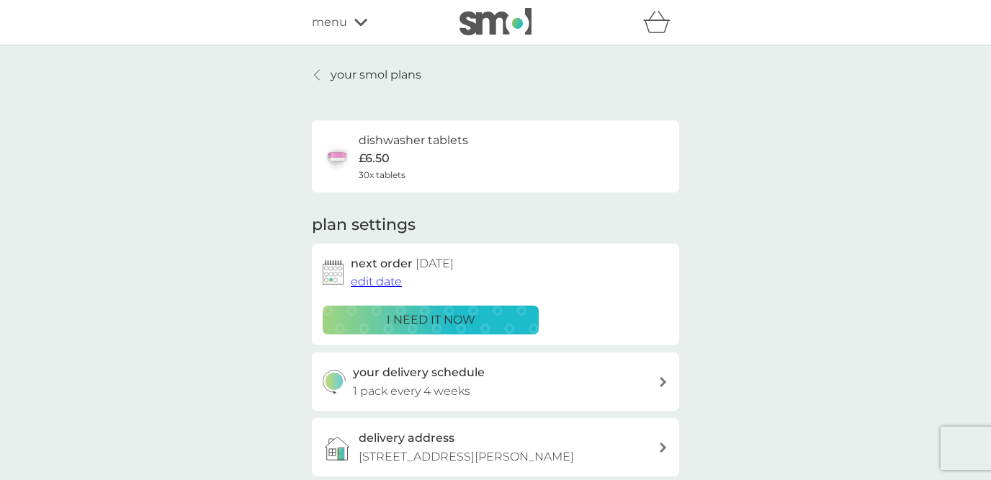
click at [315, 73] on icon at bounding box center [317, 75] width 6 height 12
